Goal: Information Seeking & Learning: Find specific fact

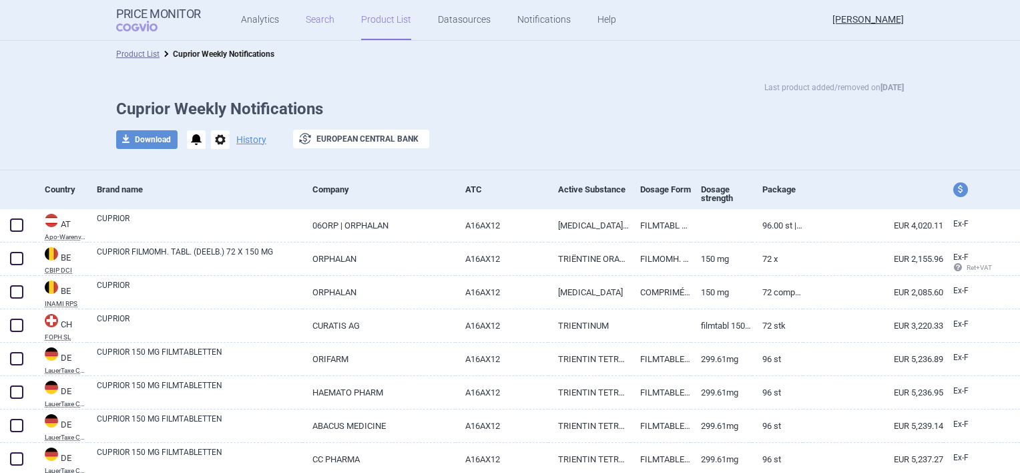
click at [314, 19] on link "Search" at bounding box center [320, 20] width 29 height 40
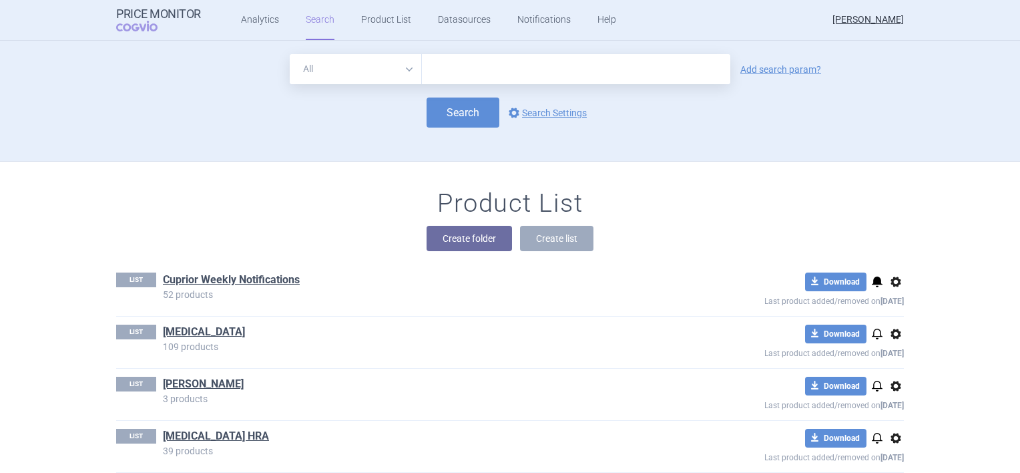
click at [443, 69] on input "text" at bounding box center [576, 69] width 308 height 30
type input "Cuprior"
click button "Search" at bounding box center [462, 112] width 73 height 30
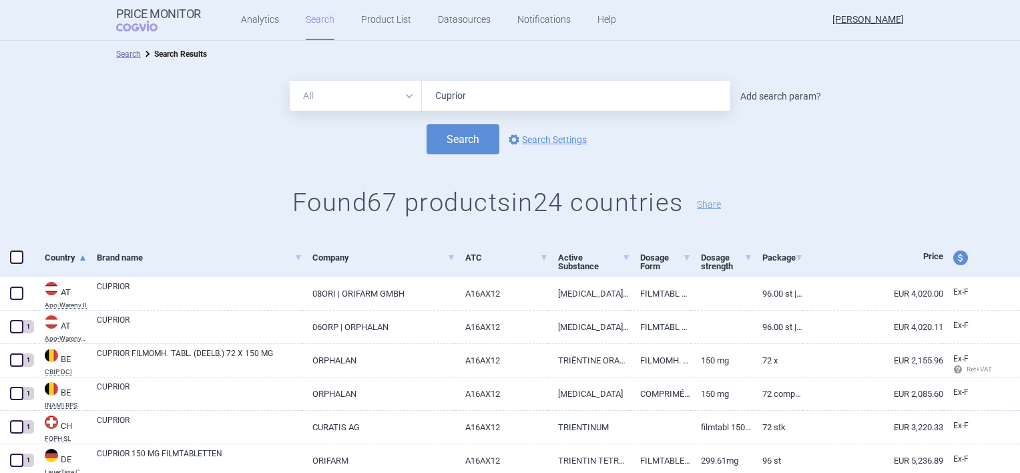
click at [755, 93] on link "Add search param?" at bounding box center [780, 95] width 81 height 9
select select "brandName"
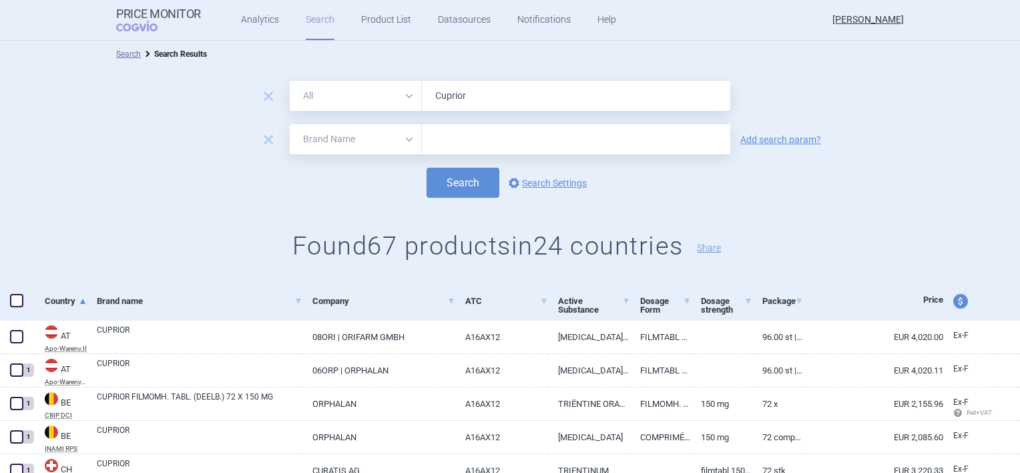
click at [493, 136] on input "text" at bounding box center [576, 139] width 308 height 30
type input "[GEOGRAPHIC_DATA]"
click at [426, 168] on button "Search" at bounding box center [462, 183] width 73 height 30
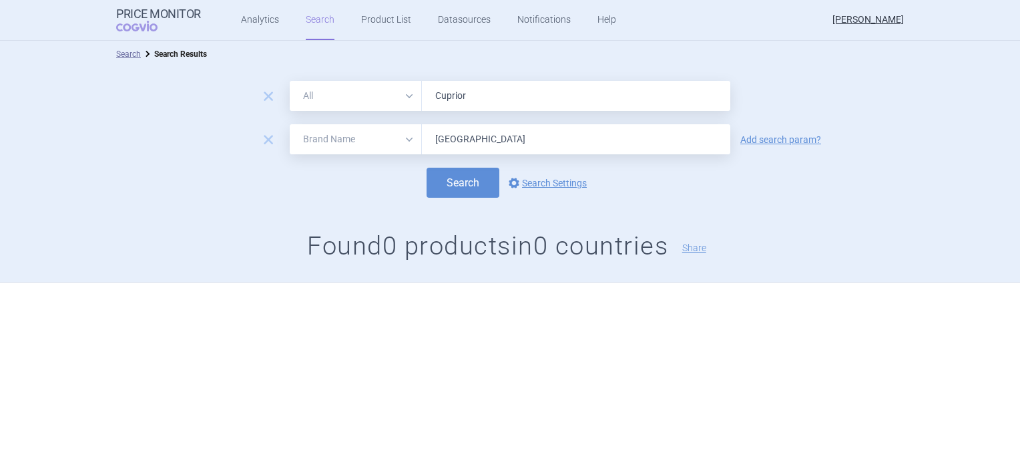
click at [406, 141] on select "All Brand Name ATC Company Active Substance Country Newer than" at bounding box center [356, 139] width 132 height 30
select select "country"
click at [290, 124] on select "All Brand Name ATC Company Active Substance Country Newer than" at bounding box center [356, 139] width 132 height 30
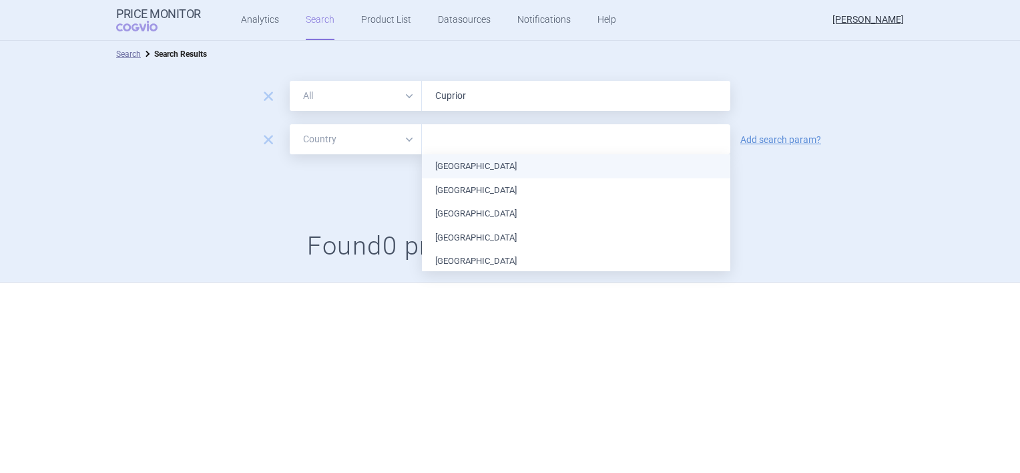
click at [458, 142] on input "text" at bounding box center [575, 139] width 295 height 17
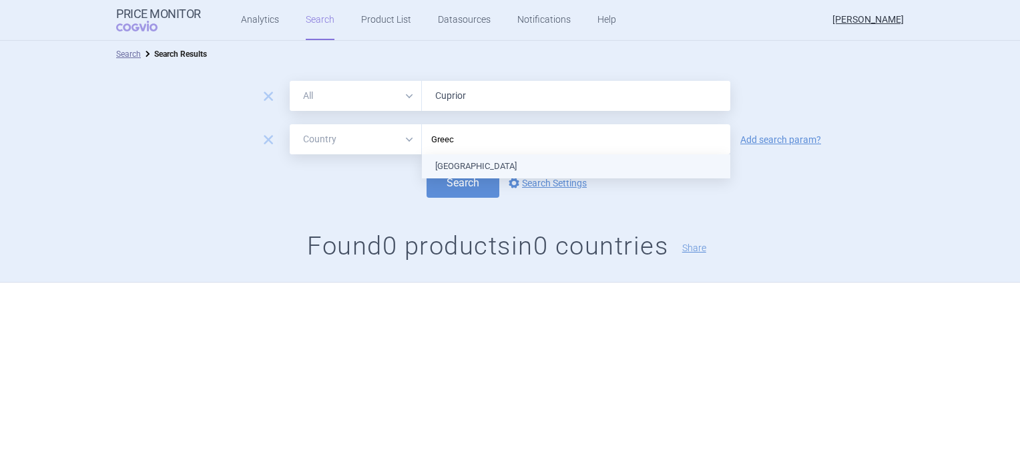
type input "[GEOGRAPHIC_DATA]"
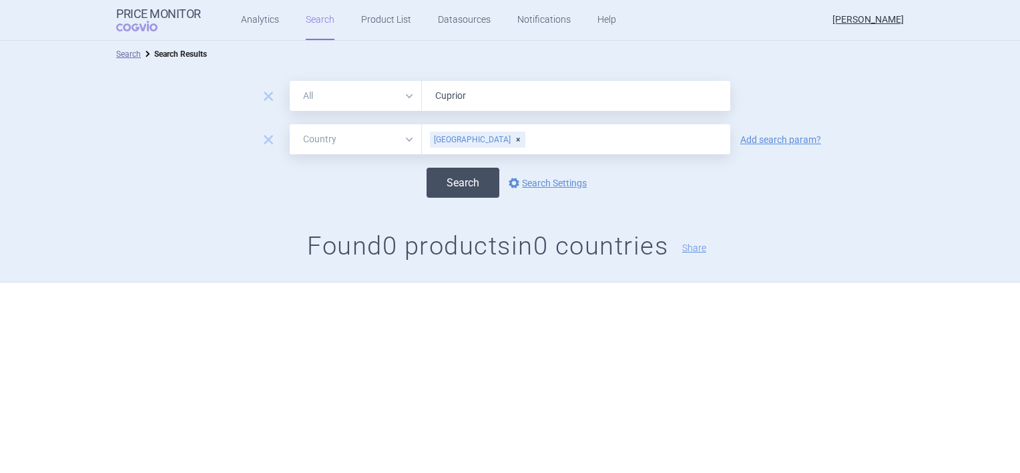
click at [473, 182] on button "Search" at bounding box center [462, 183] width 73 height 30
